Goal: Task Accomplishment & Management: Manage account settings

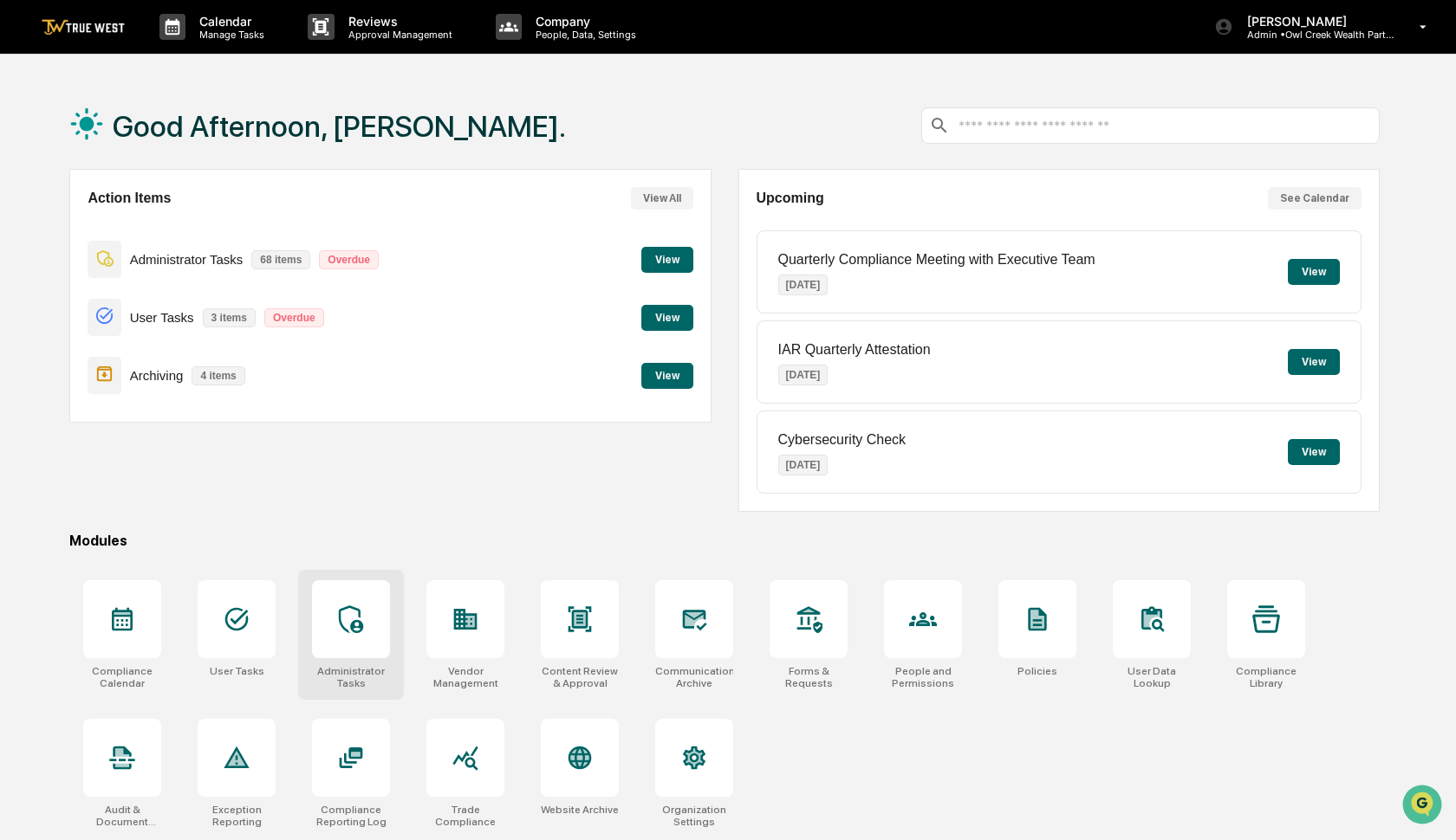
click at [354, 608] on icon at bounding box center [351, 619] width 24 height 27
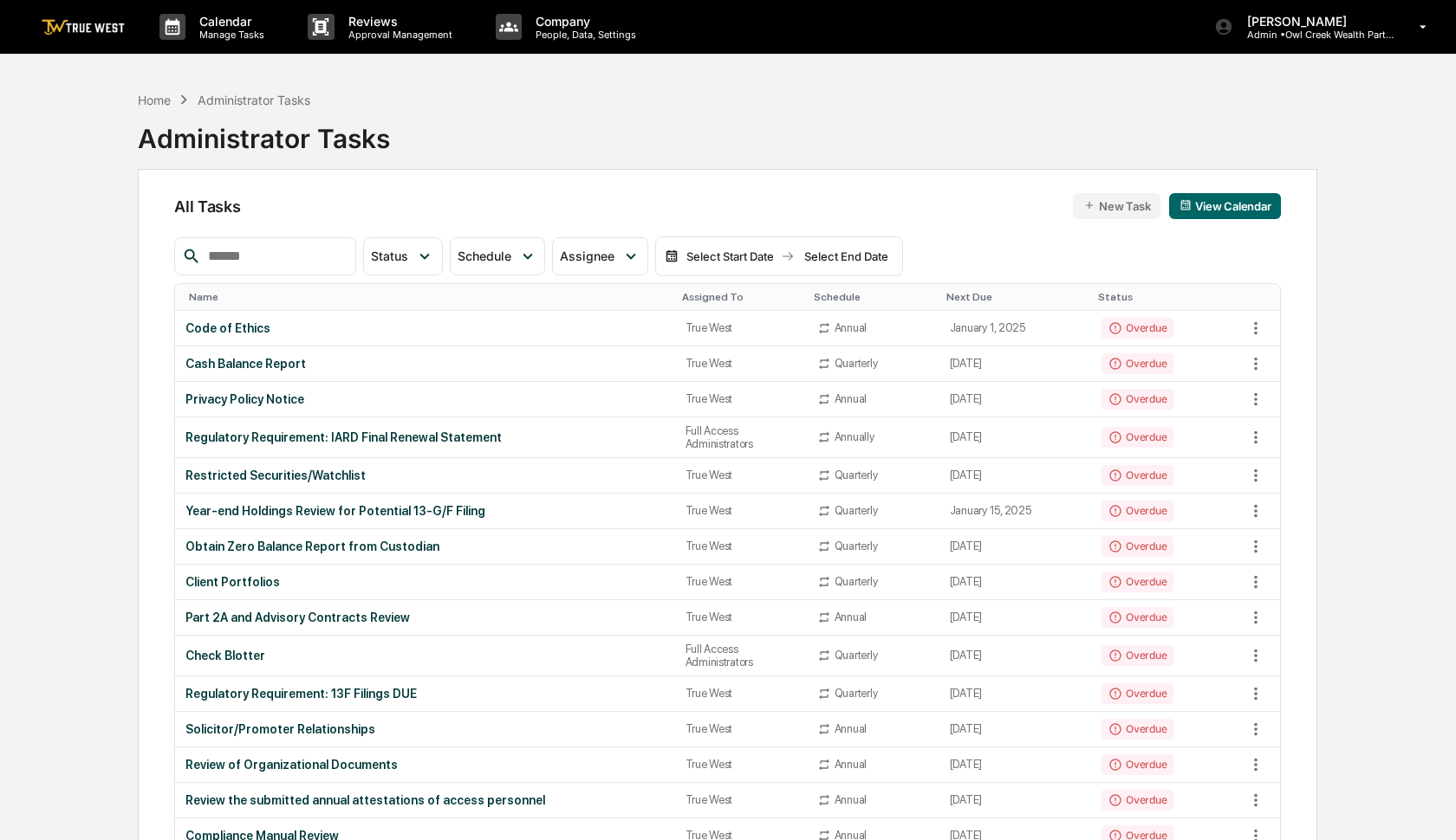
click at [317, 256] on input "text" at bounding box center [274, 256] width 148 height 23
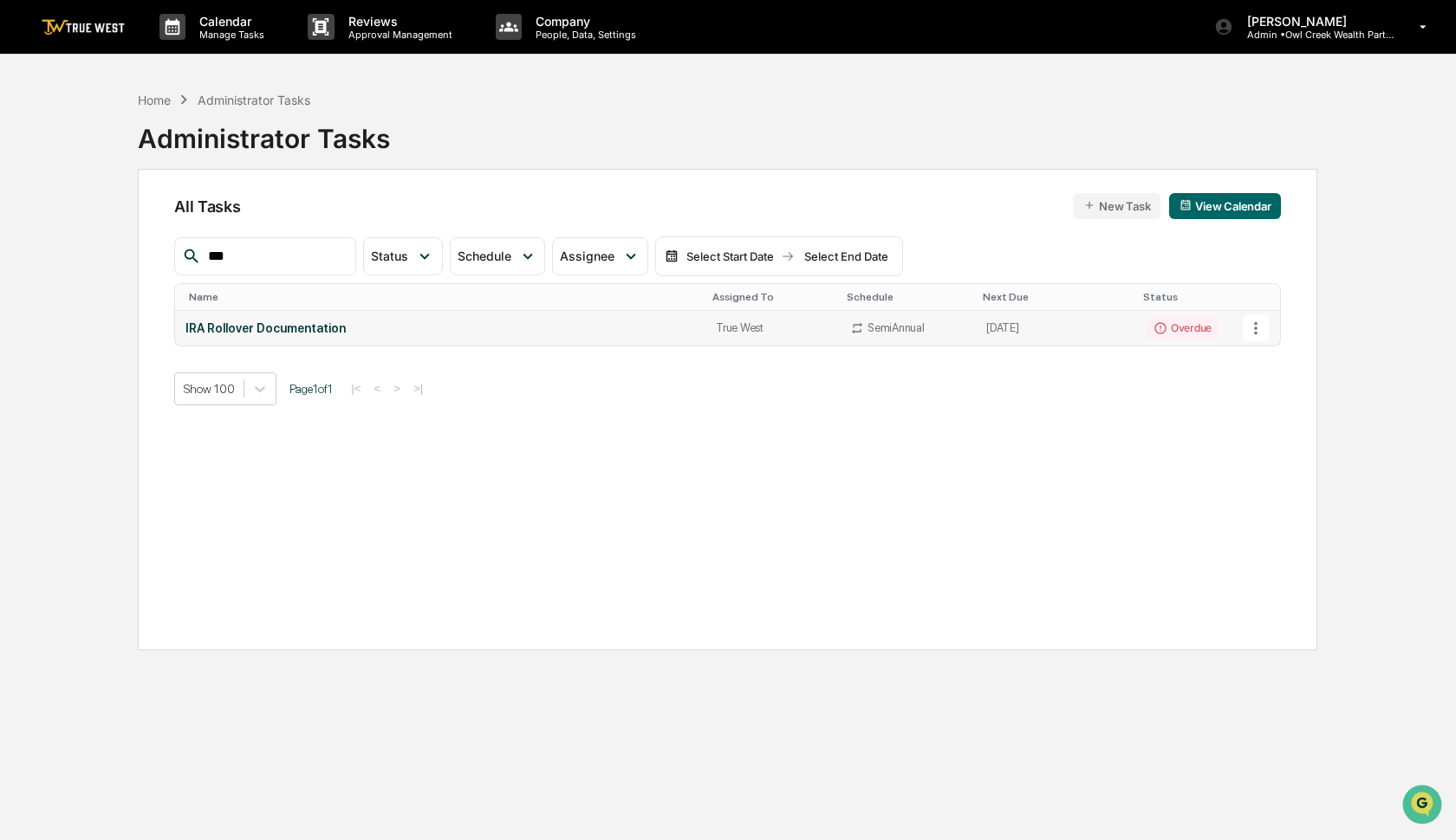
type input "***"
click at [1255, 333] on icon at bounding box center [1255, 328] width 4 height 13
click at [1255, 333] on div at bounding box center [728, 420] width 1456 height 840
click at [1255, 333] on icon at bounding box center [1255, 328] width 4 height 13
click at [1266, 422] on img at bounding box center [1264, 422] width 14 height 14
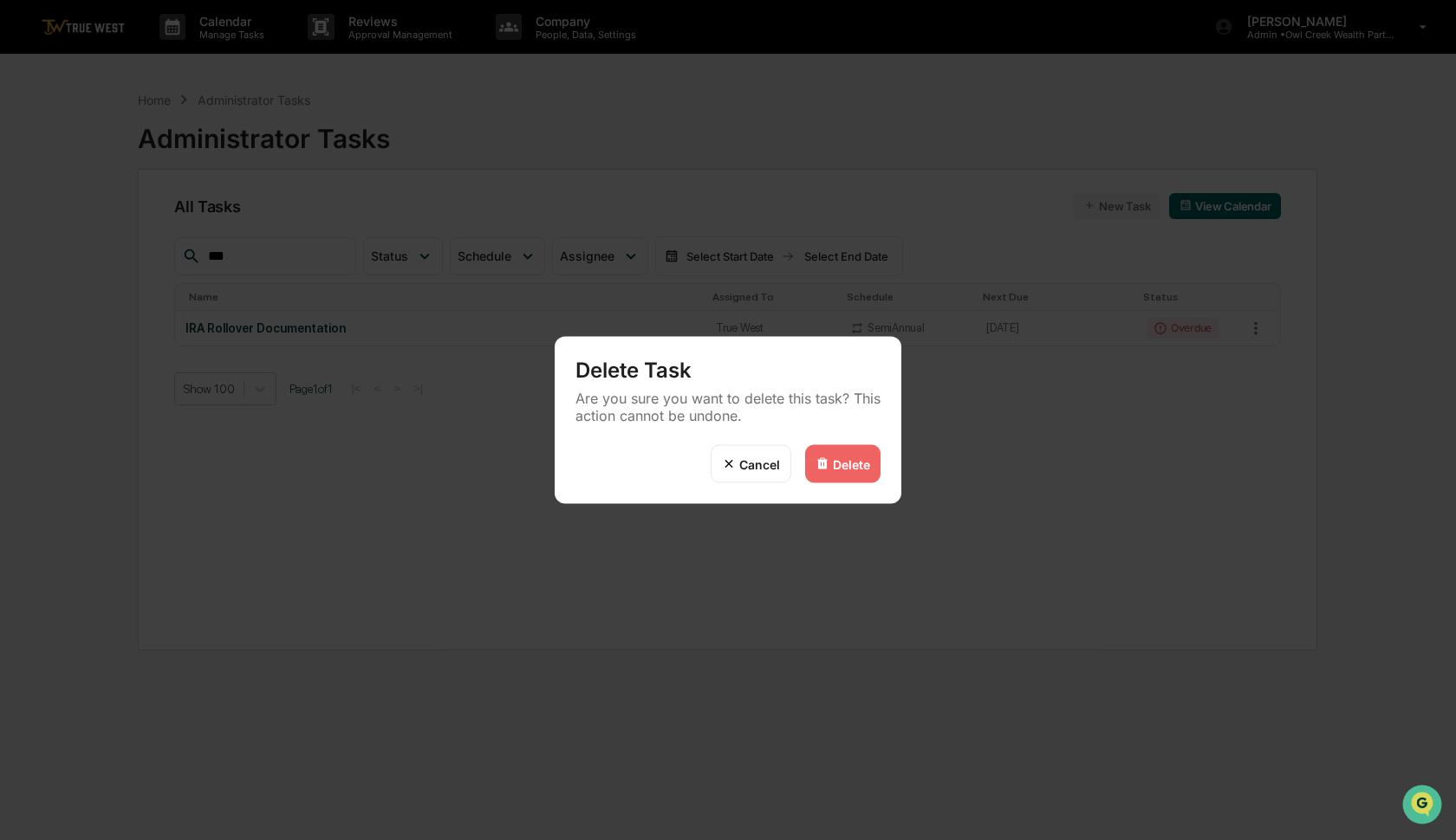
click at [847, 466] on div "Delete" at bounding box center [851, 464] width 38 height 15
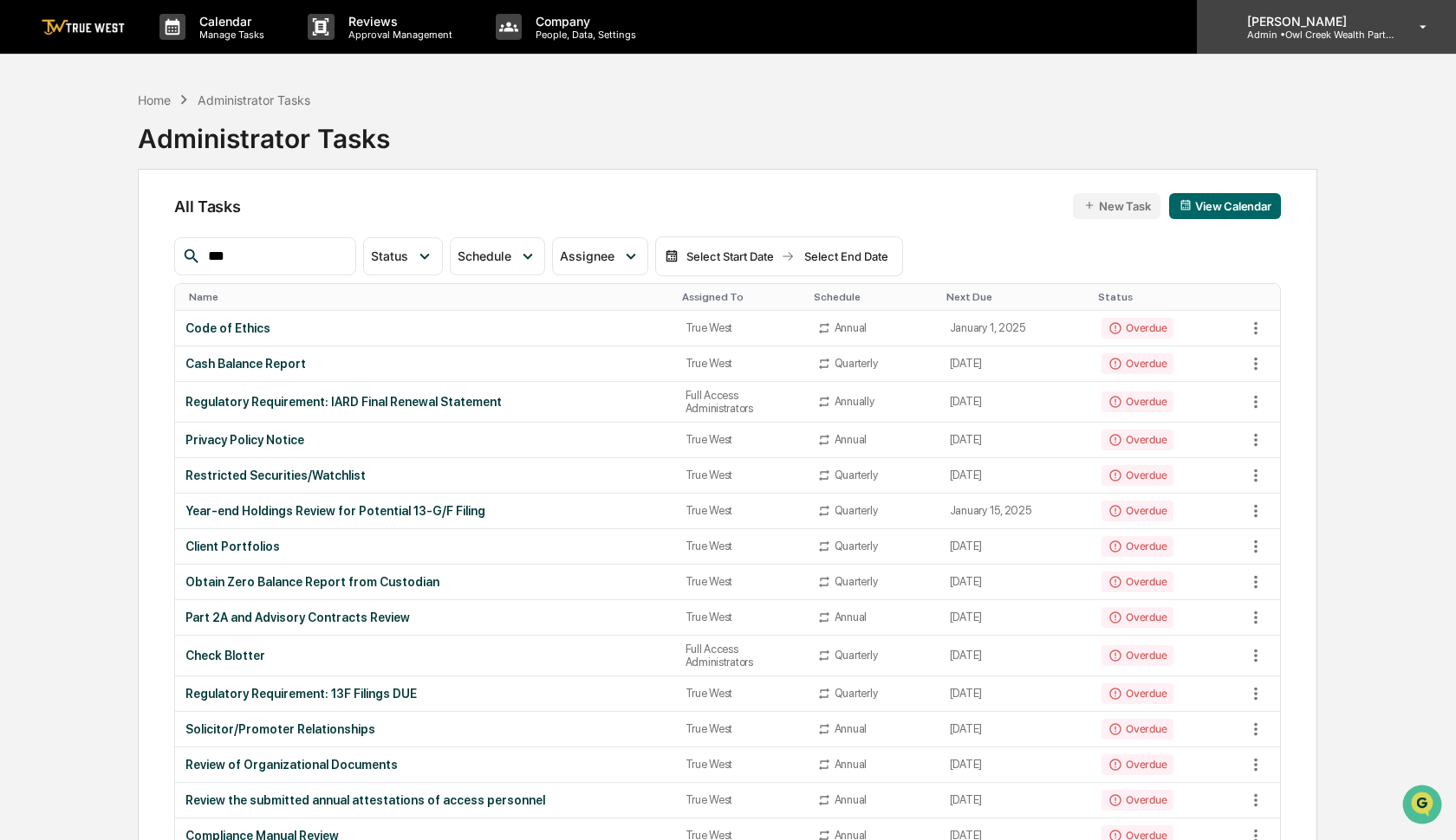
click at [1300, 34] on p "Admin • Owl Creek Wealth Partners" at bounding box center [1314, 34] width 161 height 12
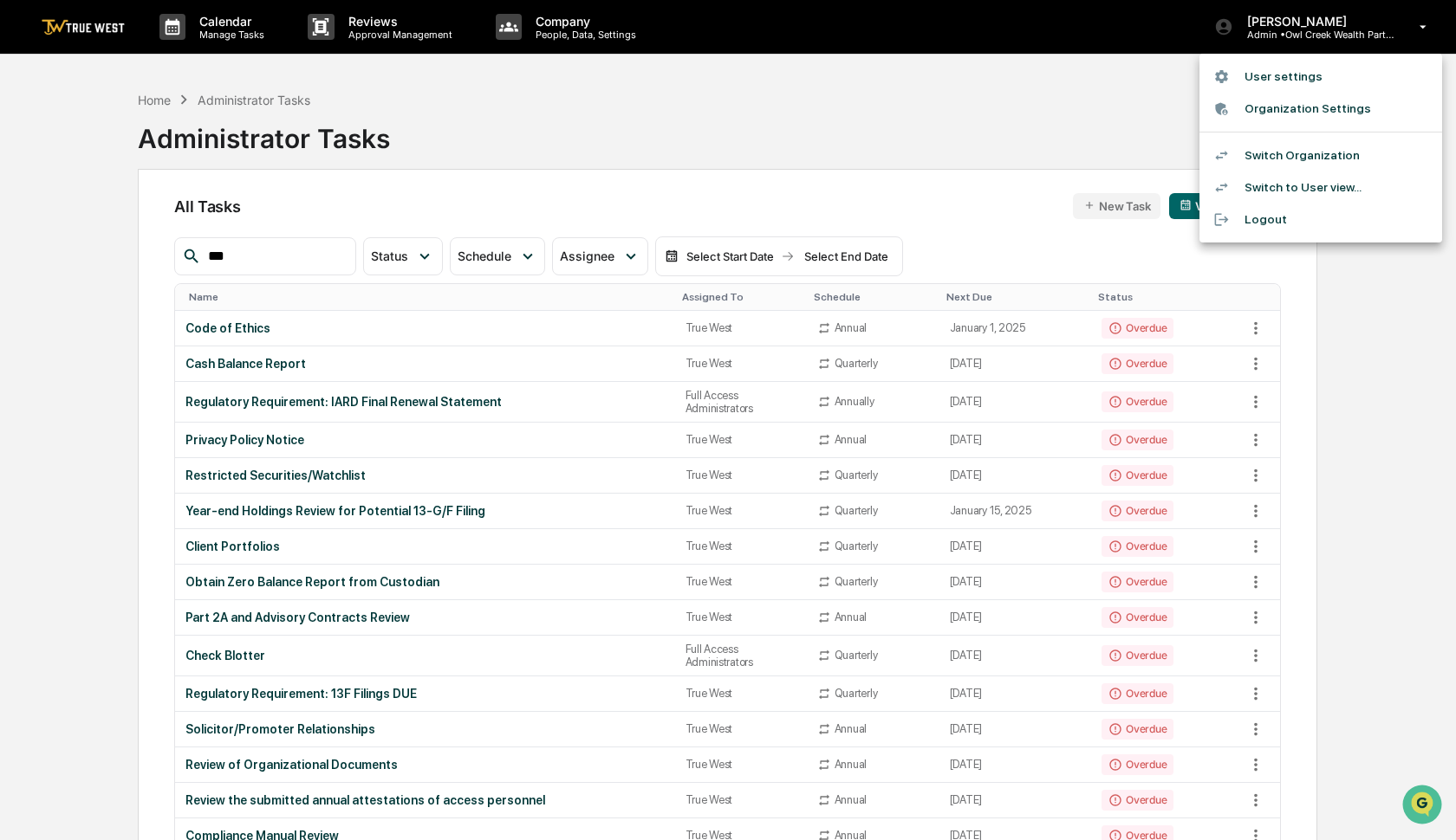
click at [1293, 148] on li "Switch Organization" at bounding box center [1320, 155] width 243 height 32
